Goal: Task Accomplishment & Management: Use online tool/utility

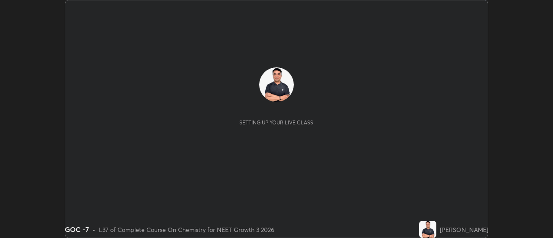
scroll to position [238, 553]
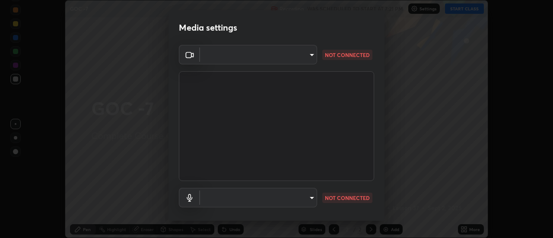
type input "cf8053163bb2f7d6ecf3d6bd7b4235d237b850a42bc303a0614f26eb784a67d0"
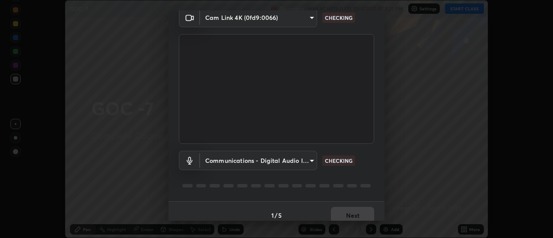
scroll to position [39, 0]
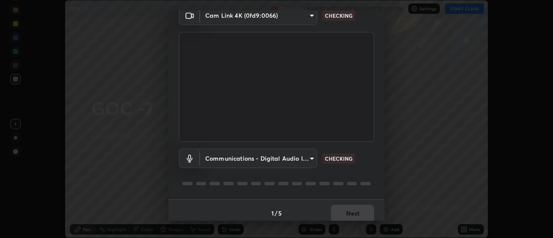
click at [302, 158] on body "Erase all GOC -7 Recording WAS SCHEDULED TO START AT 7:21 PM Settings START CLA…" at bounding box center [276, 119] width 553 height 238
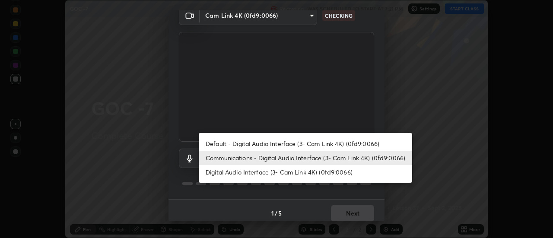
click at [275, 140] on li "Default - Digital Audio Interface (3- Cam Link 4K) (0fd9:0066)" at bounding box center [306, 144] width 214 height 14
type input "default"
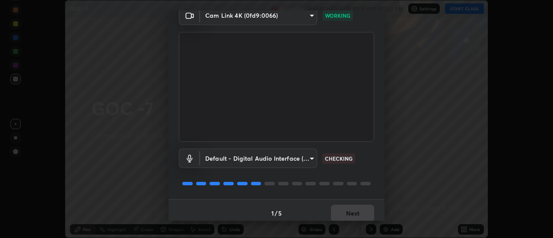
scroll to position [45, 0]
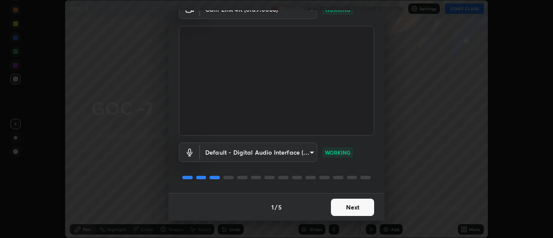
click at [356, 204] on button "Next" at bounding box center [352, 207] width 43 height 17
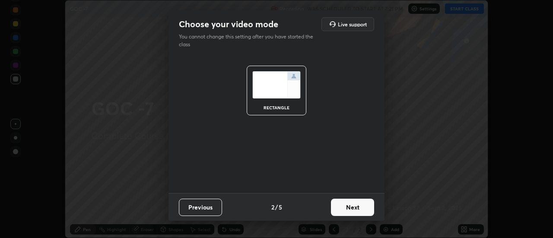
click at [363, 209] on button "Next" at bounding box center [352, 207] width 43 height 17
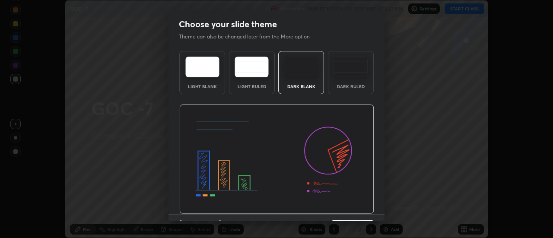
scroll to position [21, 0]
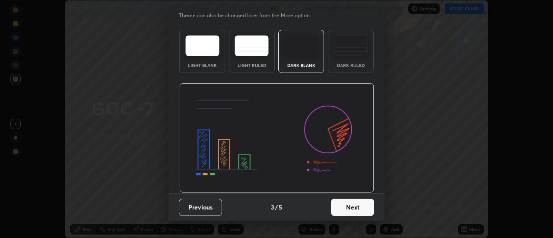
click at [368, 208] on button "Next" at bounding box center [352, 207] width 43 height 17
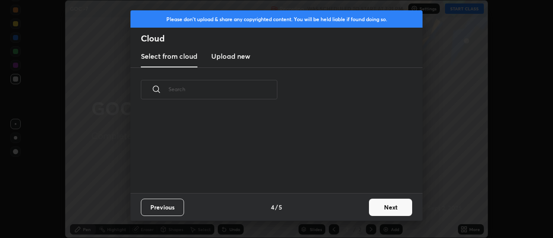
click at [389, 211] on button "Next" at bounding box center [390, 207] width 43 height 17
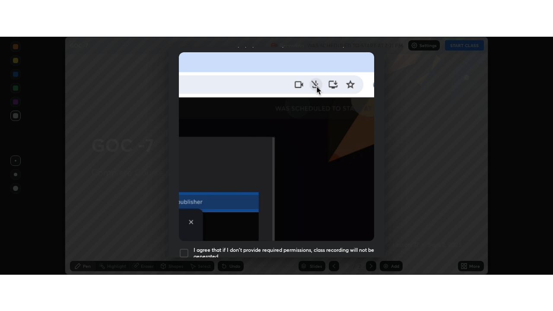
scroll to position [222, 0]
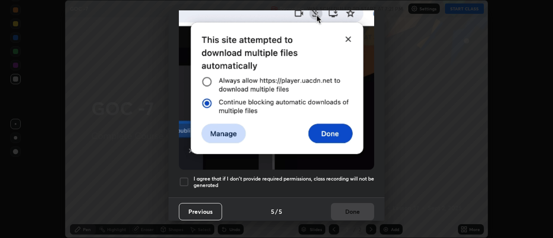
click at [182, 177] on div at bounding box center [184, 182] width 10 height 10
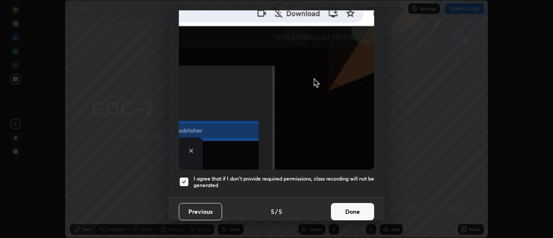
click at [365, 203] on button "Done" at bounding box center [352, 211] width 43 height 17
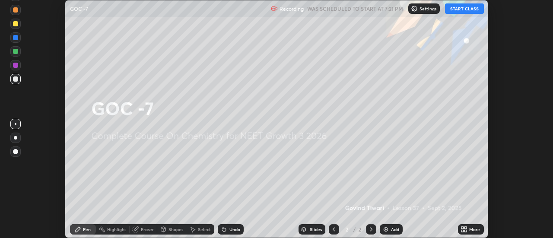
click at [466, 231] on icon at bounding box center [466, 231] width 2 height 2
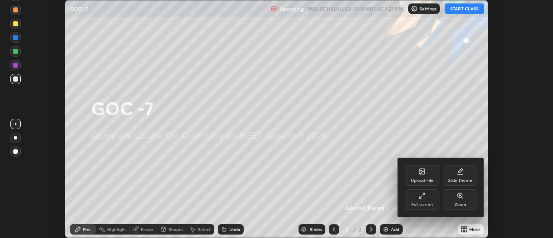
click at [428, 200] on div "Full screen" at bounding box center [422, 199] width 35 height 21
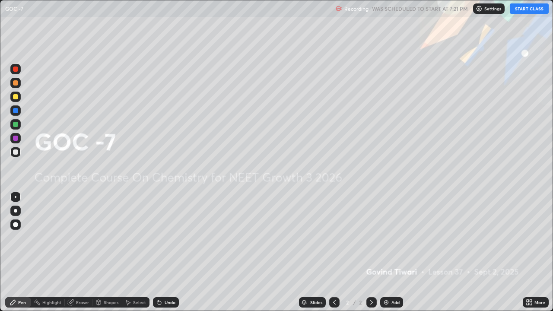
scroll to position [311, 553]
click at [525, 11] on button "START CLASS" at bounding box center [529, 8] width 39 height 10
click at [384, 238] on img at bounding box center [386, 302] width 7 height 7
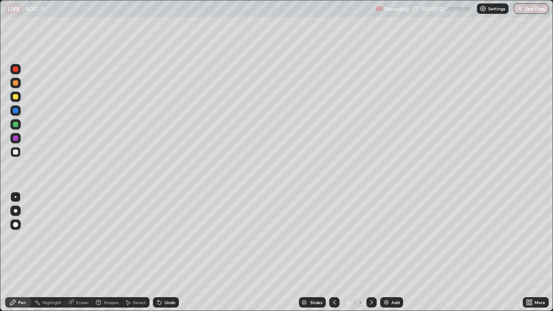
click at [16, 211] on div at bounding box center [15, 210] width 3 height 3
click at [13, 97] on div at bounding box center [15, 96] width 5 height 5
click at [16, 211] on div at bounding box center [15, 210] width 3 height 3
click at [16, 152] on div at bounding box center [15, 152] width 5 height 5
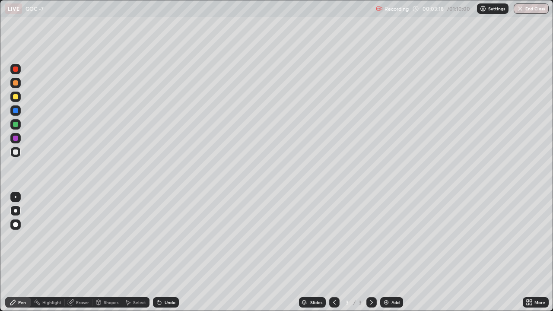
click at [78, 238] on div "Eraser" at bounding box center [82, 303] width 13 height 4
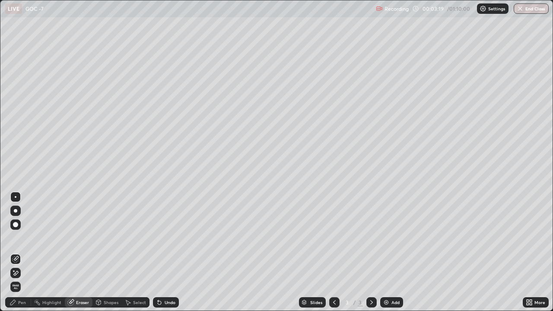
click at [17, 238] on icon at bounding box center [15, 273] width 7 height 7
click at [23, 238] on div "Pen" at bounding box center [22, 303] width 8 height 4
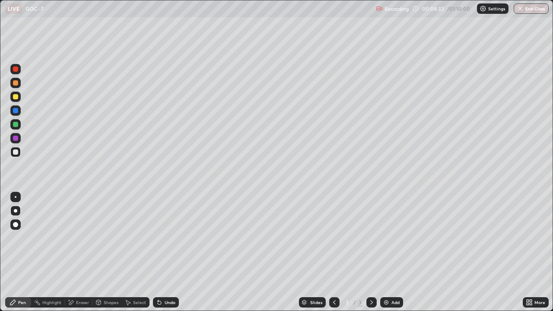
click at [14, 99] on div at bounding box center [15, 96] width 5 height 5
click at [71, 238] on icon at bounding box center [71, 303] width 5 height 4
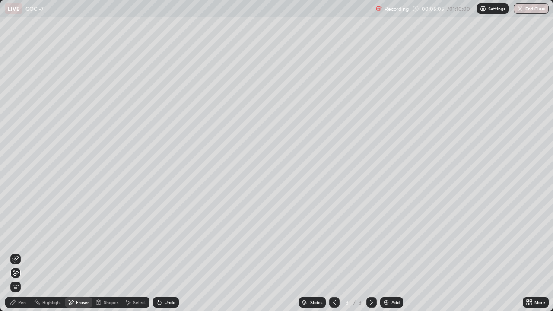
click at [26, 238] on div "Pen" at bounding box center [22, 303] width 8 height 4
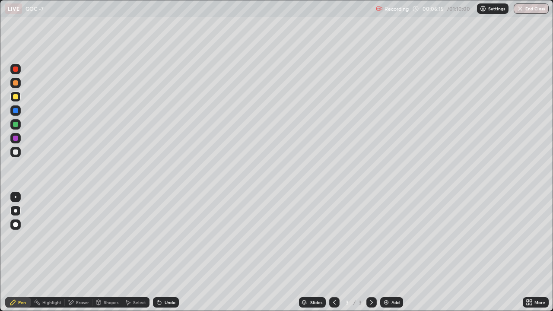
click at [16, 151] on div at bounding box center [15, 152] width 5 height 5
click at [383, 238] on img at bounding box center [386, 302] width 7 height 7
click at [14, 97] on div at bounding box center [15, 96] width 5 height 5
click at [74, 238] on icon at bounding box center [71, 303] width 5 height 4
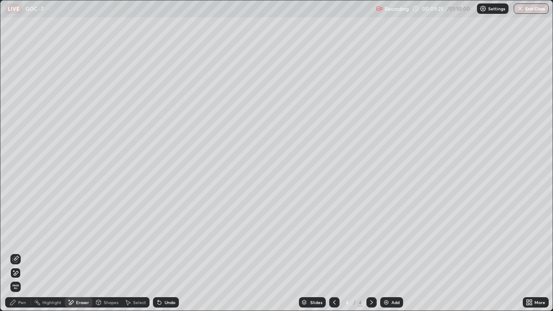
click at [14, 238] on icon at bounding box center [12, 302] width 5 height 5
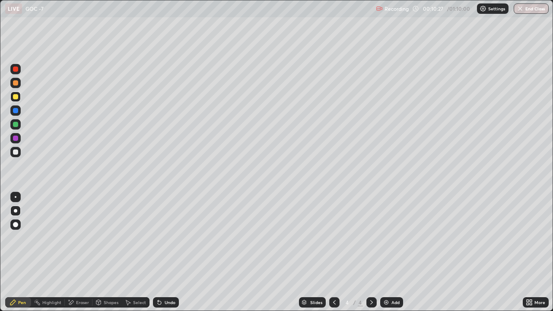
click at [16, 152] on div at bounding box center [15, 152] width 5 height 5
click at [19, 101] on div at bounding box center [15, 97] width 10 height 10
click at [384, 238] on img at bounding box center [386, 302] width 7 height 7
click at [17, 151] on div at bounding box center [15, 152] width 5 height 5
click at [17, 150] on div at bounding box center [15, 152] width 5 height 5
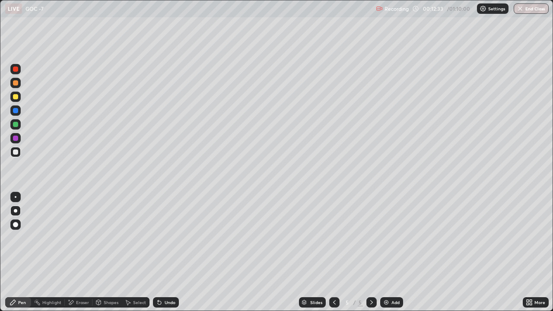
click at [15, 100] on div at bounding box center [15, 97] width 10 height 10
click at [17, 153] on div at bounding box center [15, 152] width 5 height 5
click at [17, 152] on div at bounding box center [15, 152] width 5 height 5
click at [331, 238] on icon at bounding box center [334, 302] width 7 height 7
click at [332, 238] on icon at bounding box center [334, 302] width 7 height 7
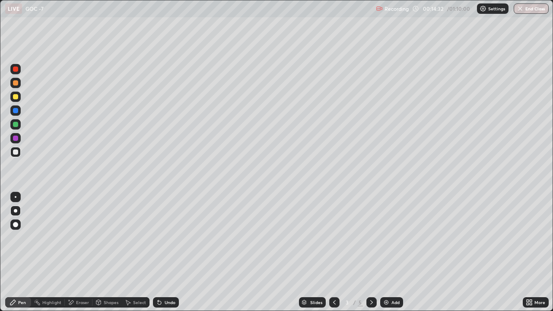
click at [371, 238] on icon at bounding box center [371, 302] width 7 height 7
click at [20, 128] on div at bounding box center [15, 124] width 10 height 10
click at [20, 125] on div at bounding box center [15, 124] width 10 height 10
click at [19, 126] on div at bounding box center [15, 124] width 10 height 10
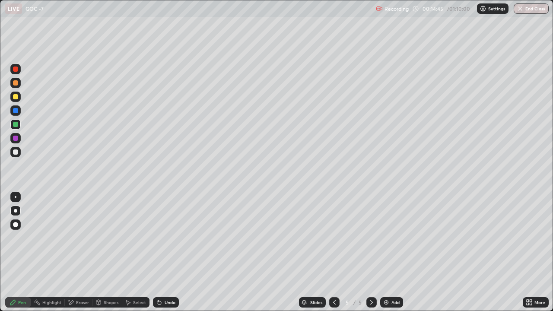
click at [17, 153] on div at bounding box center [15, 152] width 5 height 5
click at [18, 153] on div at bounding box center [15, 152] width 5 height 5
click at [18, 125] on div at bounding box center [15, 124] width 5 height 5
click at [16, 127] on div at bounding box center [15, 124] width 5 height 5
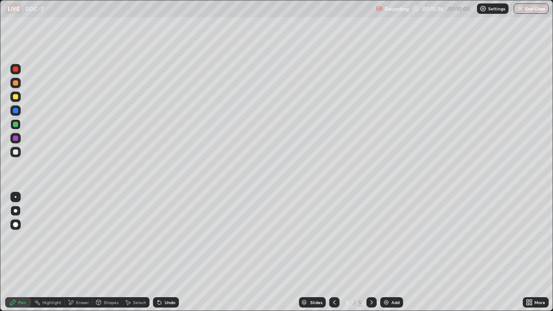
click at [16, 153] on div at bounding box center [15, 152] width 5 height 5
click at [330, 238] on div at bounding box center [334, 302] width 10 height 10
click at [368, 238] on div at bounding box center [372, 302] width 10 height 10
click at [334, 238] on icon at bounding box center [334, 302] width 7 height 7
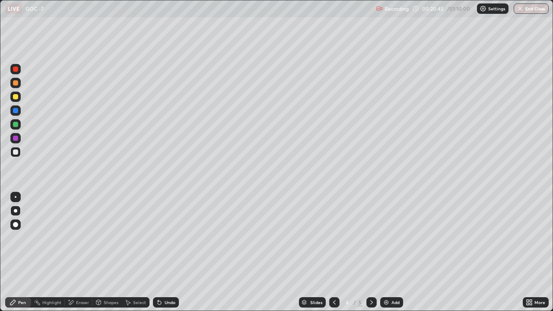
click at [371, 238] on icon at bounding box center [371, 302] width 7 height 7
click at [334, 238] on icon at bounding box center [334, 302] width 7 height 7
click at [372, 238] on icon at bounding box center [372, 303] width 3 height 4
click at [333, 238] on icon at bounding box center [334, 302] width 7 height 7
click at [334, 238] on icon at bounding box center [334, 302] width 7 height 7
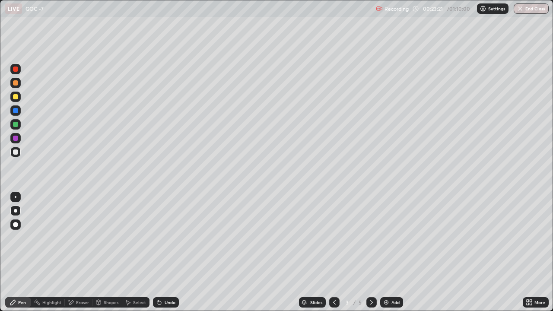
click at [371, 238] on icon at bounding box center [371, 302] width 7 height 7
click at [334, 238] on icon at bounding box center [334, 302] width 7 height 7
click at [371, 238] on icon at bounding box center [371, 302] width 7 height 7
click at [79, 238] on div "Eraser" at bounding box center [82, 303] width 13 height 4
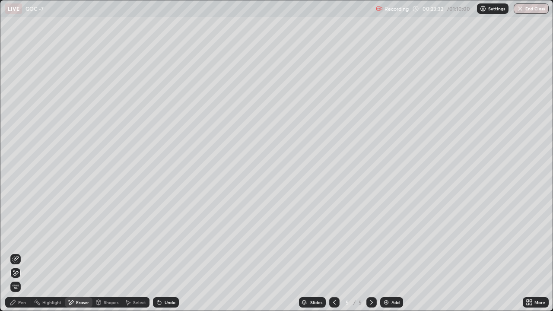
click at [22, 238] on div "Pen" at bounding box center [22, 303] width 8 height 4
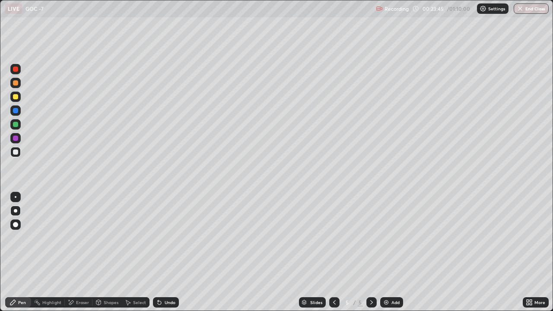
click at [16, 124] on div at bounding box center [15, 124] width 5 height 5
click at [16, 123] on div at bounding box center [15, 124] width 5 height 5
click at [333, 238] on icon at bounding box center [334, 302] width 7 height 7
click at [335, 238] on icon at bounding box center [334, 302] width 7 height 7
click at [370, 238] on icon at bounding box center [371, 302] width 7 height 7
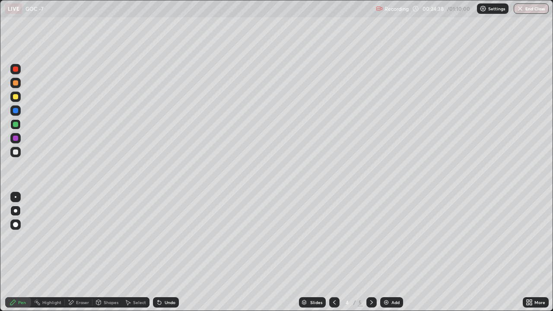
click at [371, 238] on icon at bounding box center [372, 303] width 3 height 4
click at [16, 98] on div at bounding box center [15, 96] width 5 height 5
click at [17, 97] on div at bounding box center [15, 96] width 5 height 5
click at [17, 99] on div at bounding box center [15, 96] width 5 height 5
click at [334, 238] on icon at bounding box center [334, 302] width 7 height 7
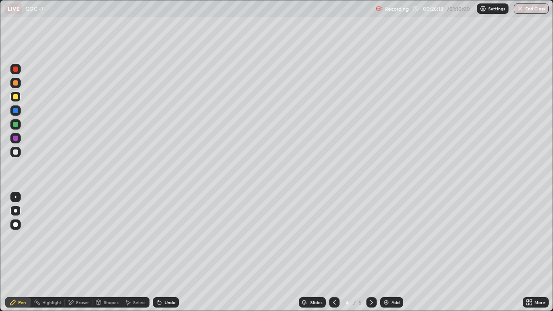
click at [333, 238] on icon at bounding box center [334, 302] width 7 height 7
click at [334, 238] on icon at bounding box center [334, 302] width 7 height 7
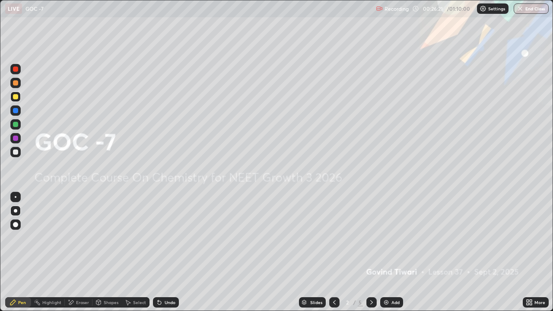
click at [368, 238] on icon at bounding box center [371, 302] width 7 height 7
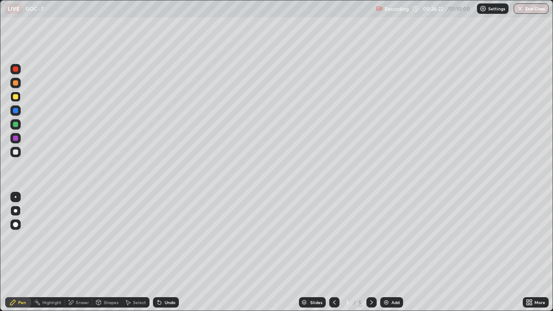
click at [370, 238] on icon at bounding box center [371, 302] width 7 height 7
click at [371, 238] on icon at bounding box center [371, 302] width 7 height 7
click at [370, 238] on icon at bounding box center [371, 302] width 7 height 7
click at [333, 238] on icon at bounding box center [334, 302] width 7 height 7
click at [334, 238] on icon at bounding box center [334, 302] width 7 height 7
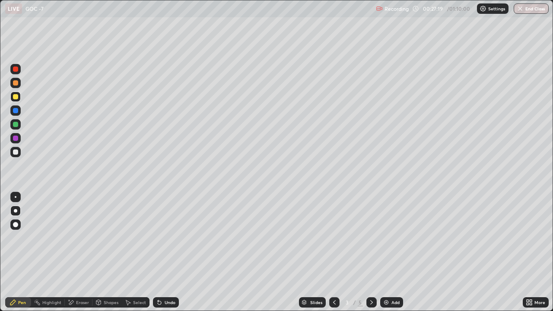
click at [370, 238] on icon at bounding box center [371, 302] width 7 height 7
click at [371, 238] on icon at bounding box center [371, 302] width 7 height 7
click at [384, 238] on img at bounding box center [386, 302] width 7 height 7
